Goal: Task Accomplishment & Management: Use online tool/utility

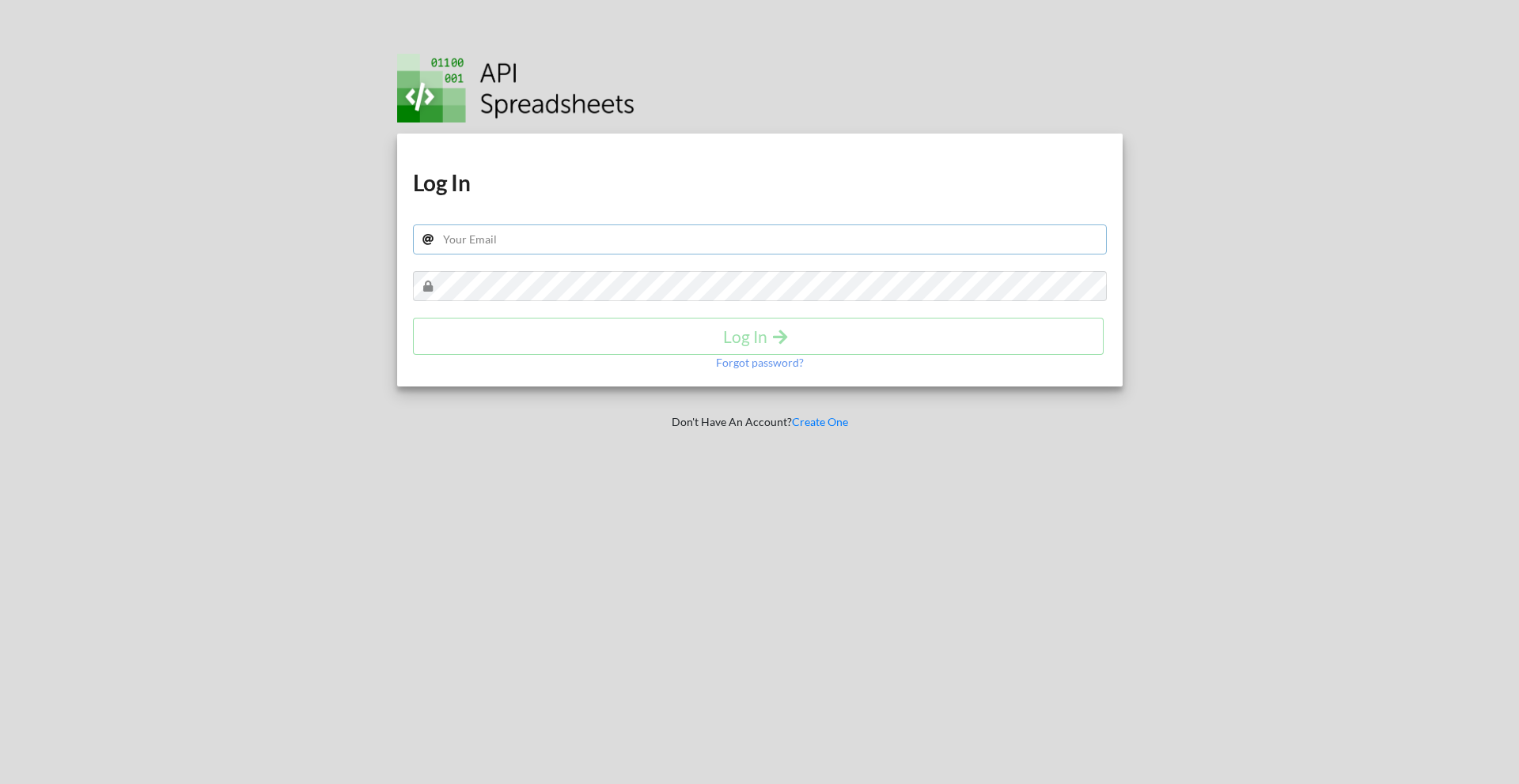
click at [609, 248] on input "text" at bounding box center [760, 239] width 694 height 30
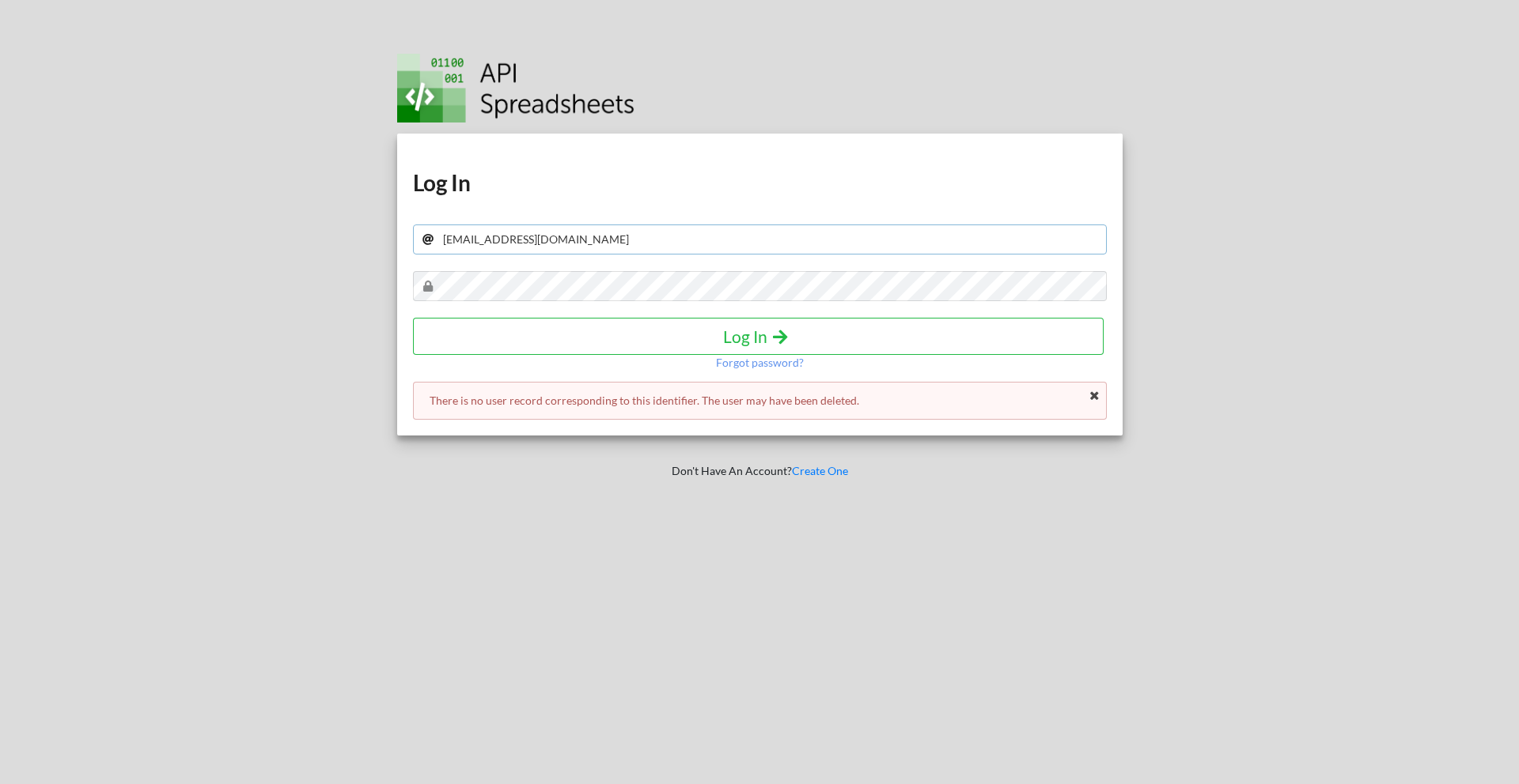
click at [514, 245] on input "ayo@typo.inc" at bounding box center [760, 239] width 694 height 30
type input "ayo@typo.by"
click at [583, 325] on button "Log In" at bounding box center [759, 336] width 692 height 37
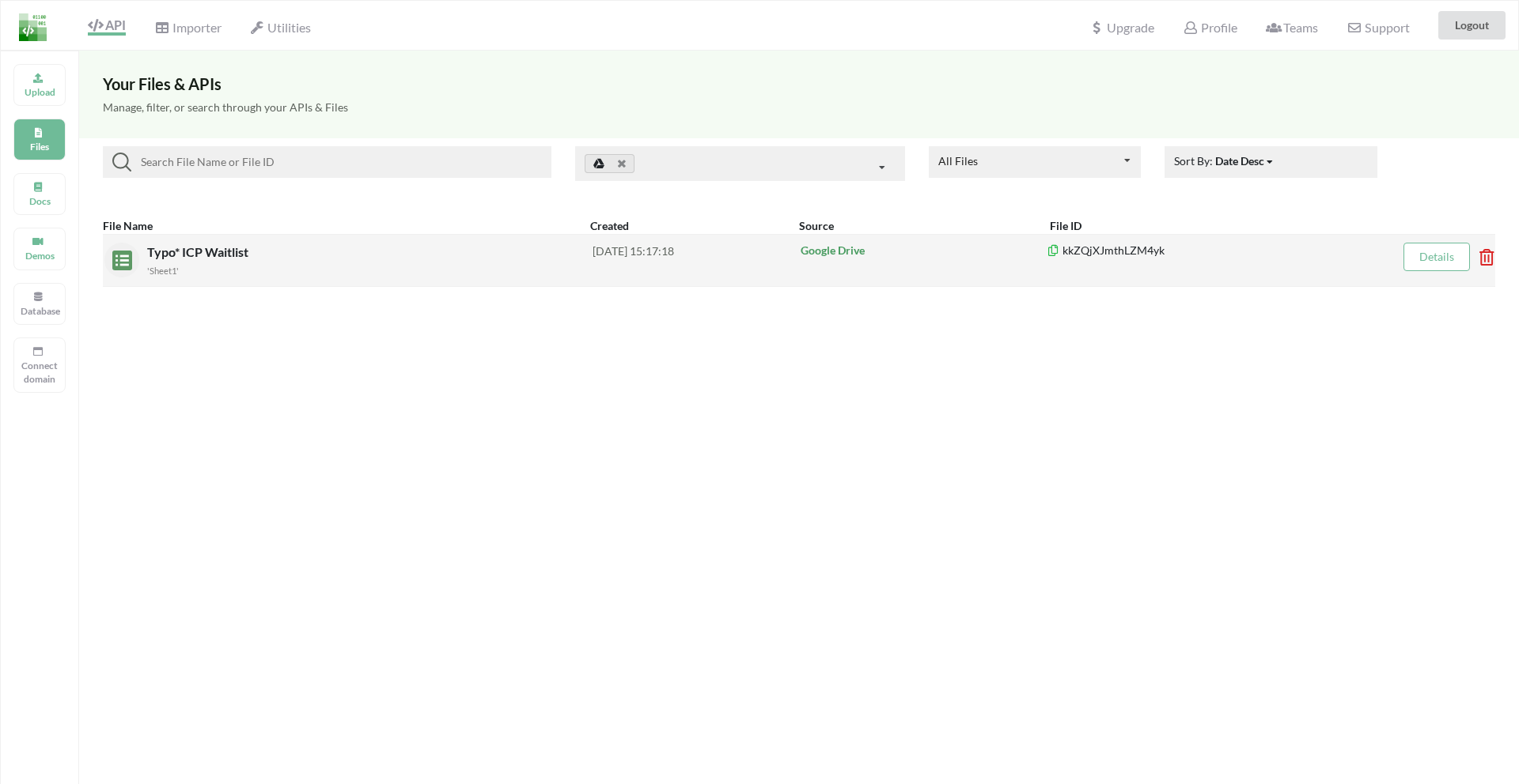
click at [204, 266] on div "'Sheet1'" at bounding box center [370, 270] width 446 height 17
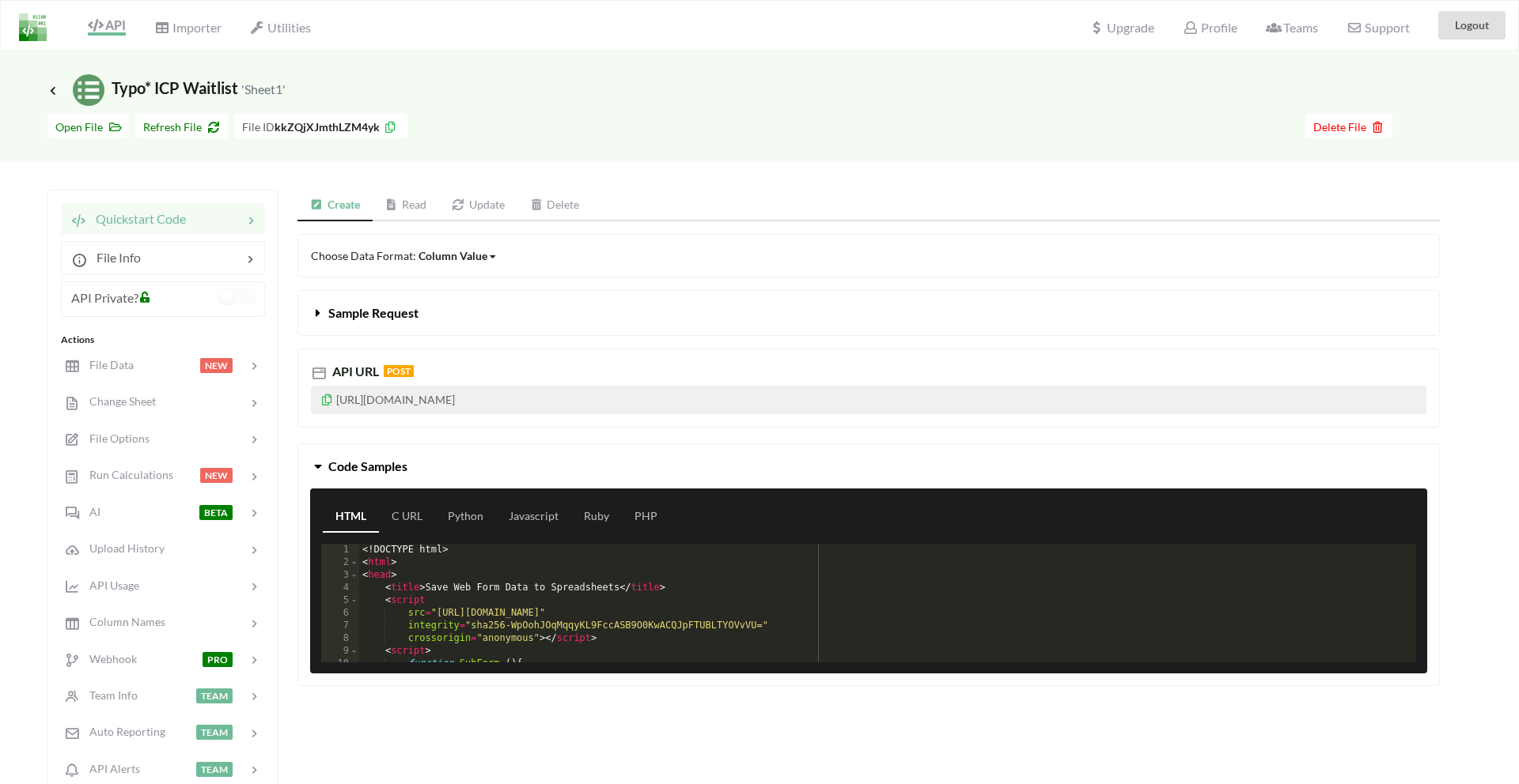
click at [398, 212] on link "Read" at bounding box center [406, 205] width 67 height 31
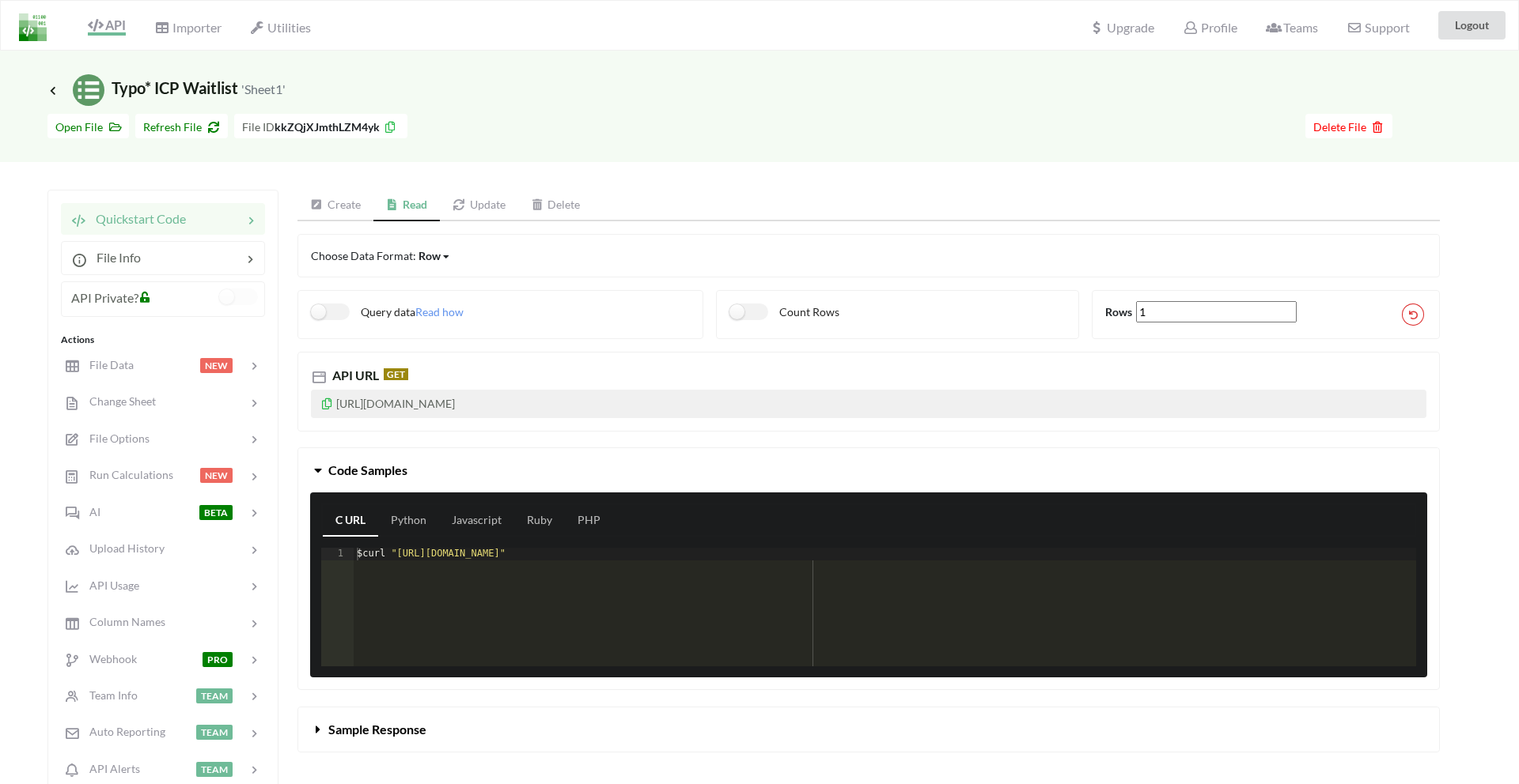
click at [343, 212] on link "Create" at bounding box center [335, 205] width 76 height 31
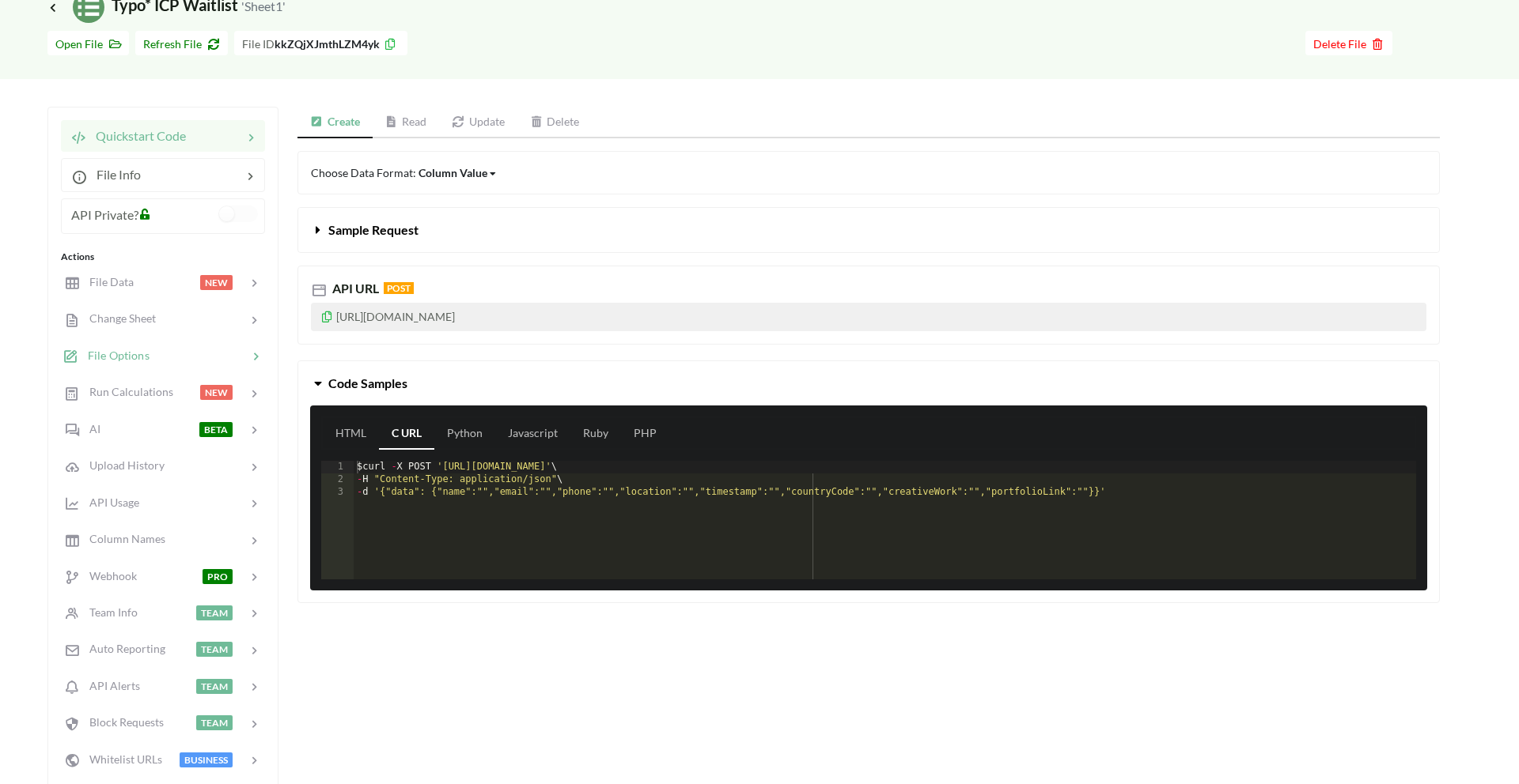
scroll to position [110, 0]
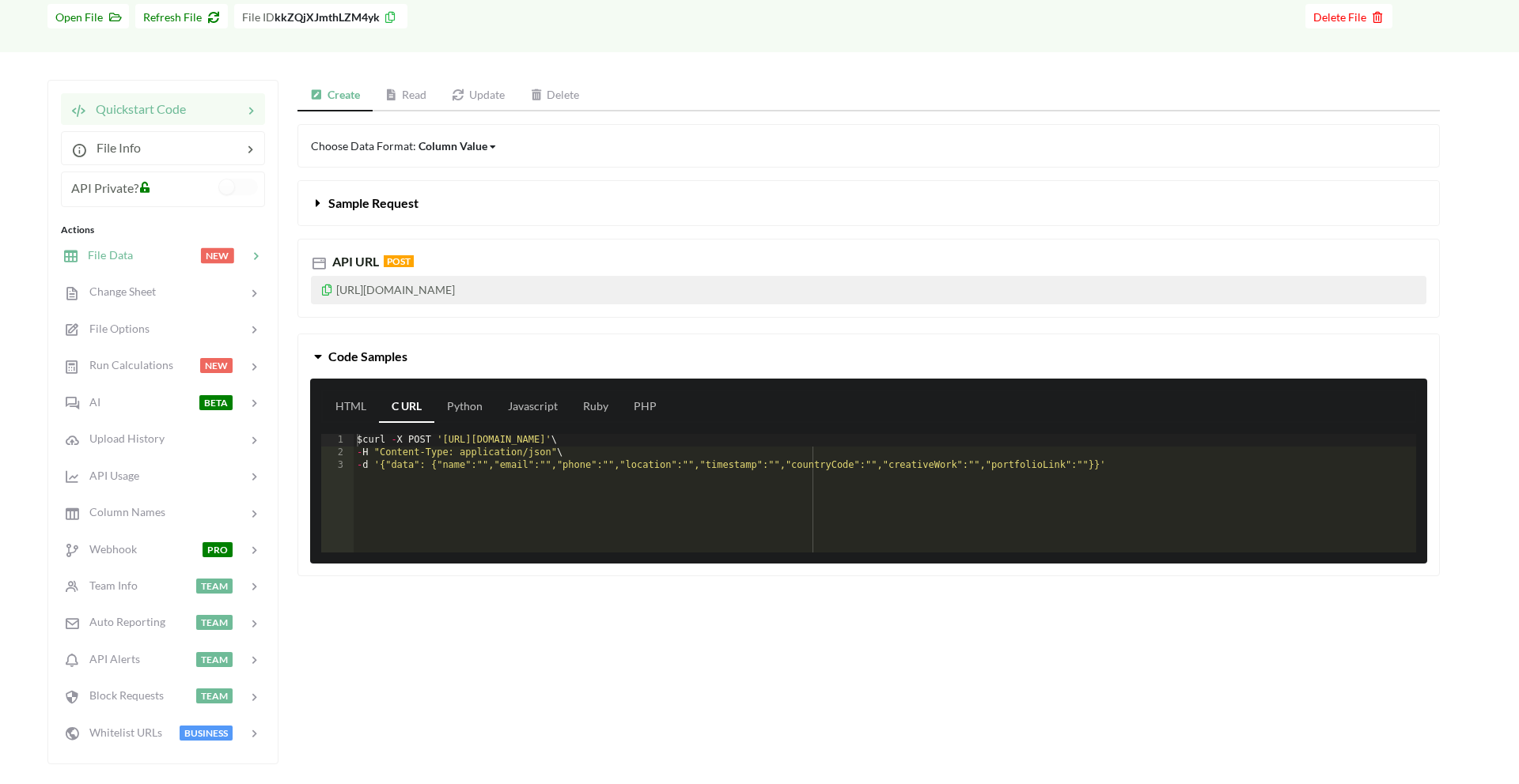
click at [159, 261] on div at bounding box center [166, 256] width 67 height 18
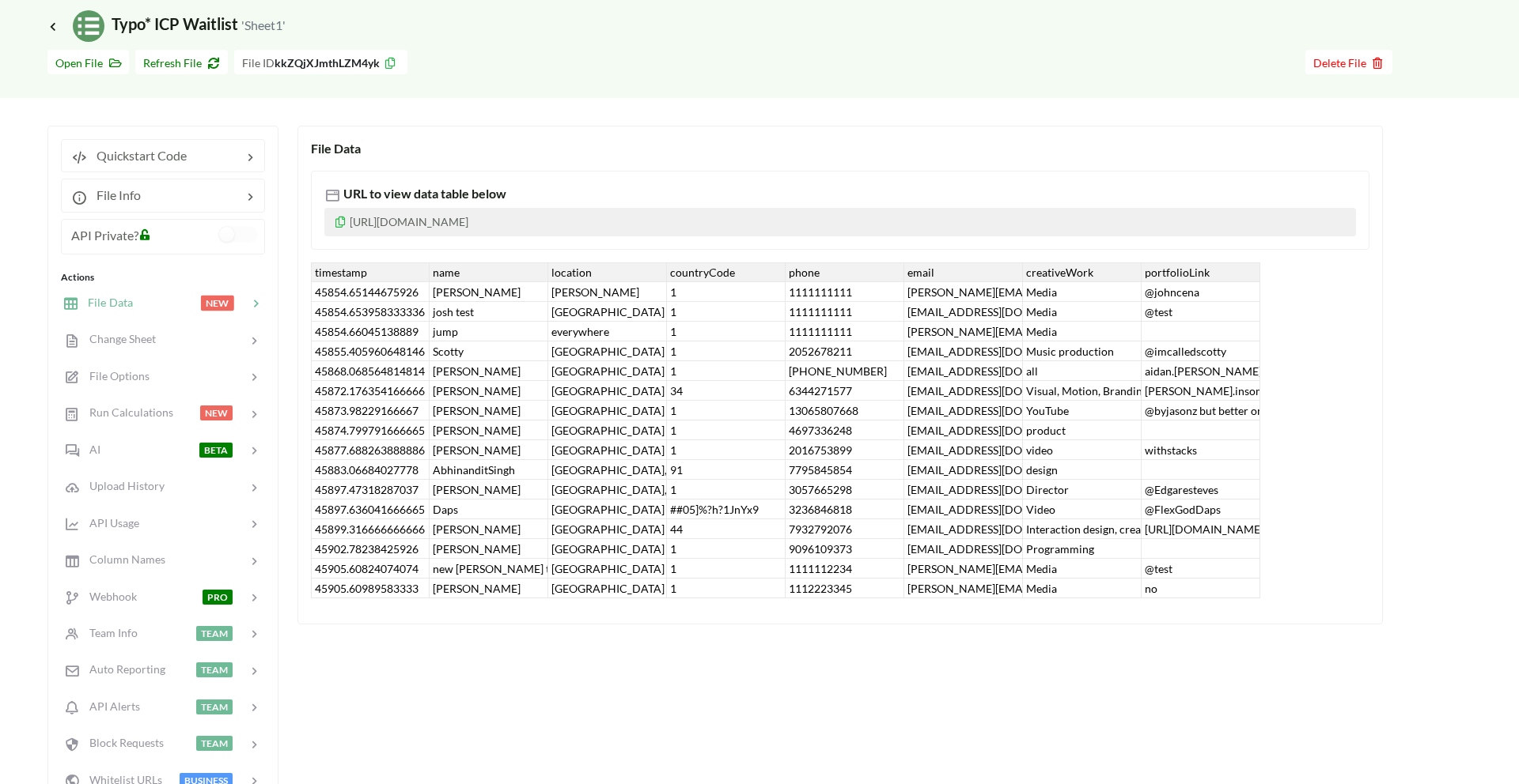
scroll to position [0, 0]
